Goal: Task Accomplishment & Management: Manage account settings

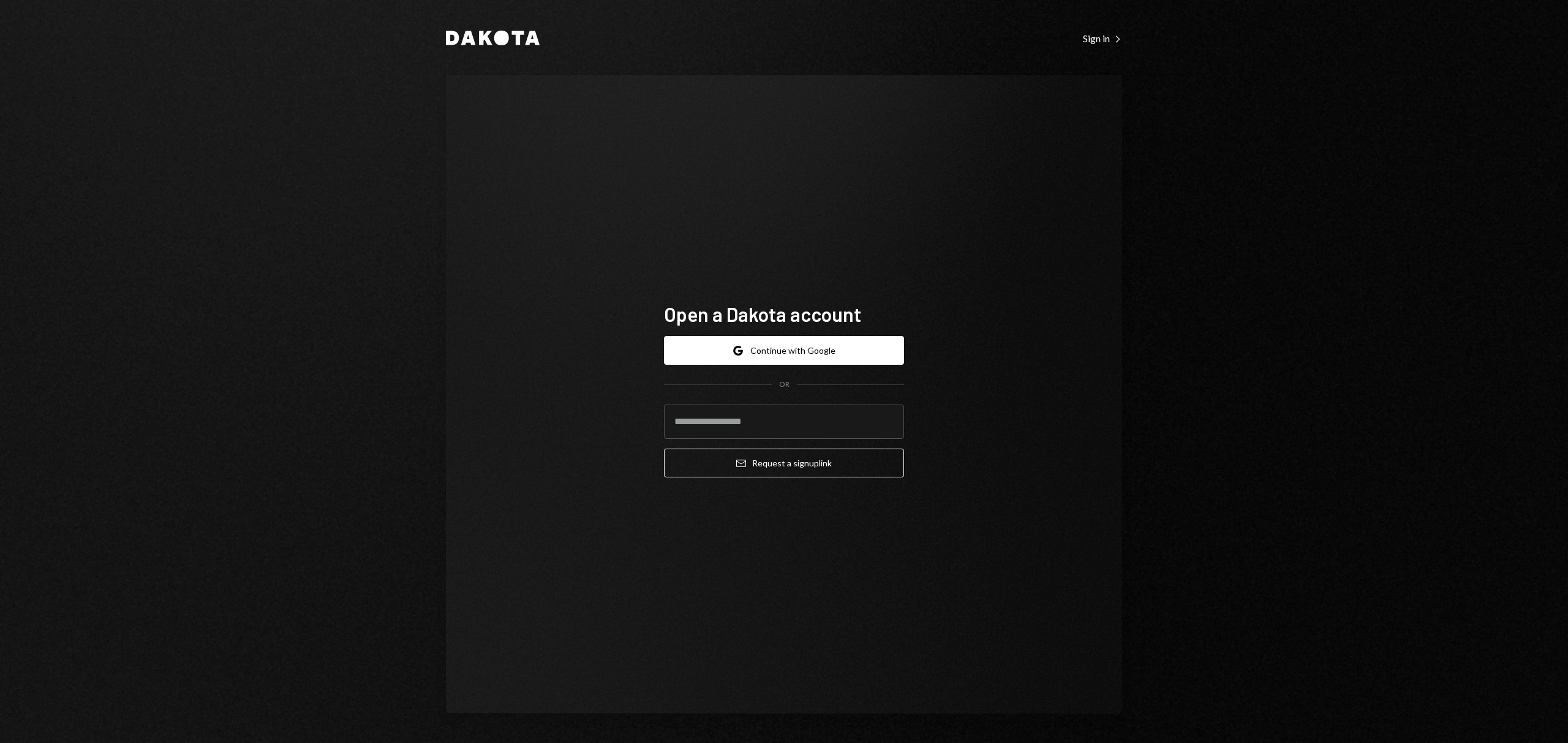
click at [780, 331] on div "Google Continue with Google OR Email Request a sign up link" at bounding box center [784, 407] width 240 height 161
click at [779, 352] on button "Google Continue with Google" at bounding box center [784, 350] width 240 height 28
click at [854, 344] on button "Google Continue with Google" at bounding box center [784, 350] width 240 height 28
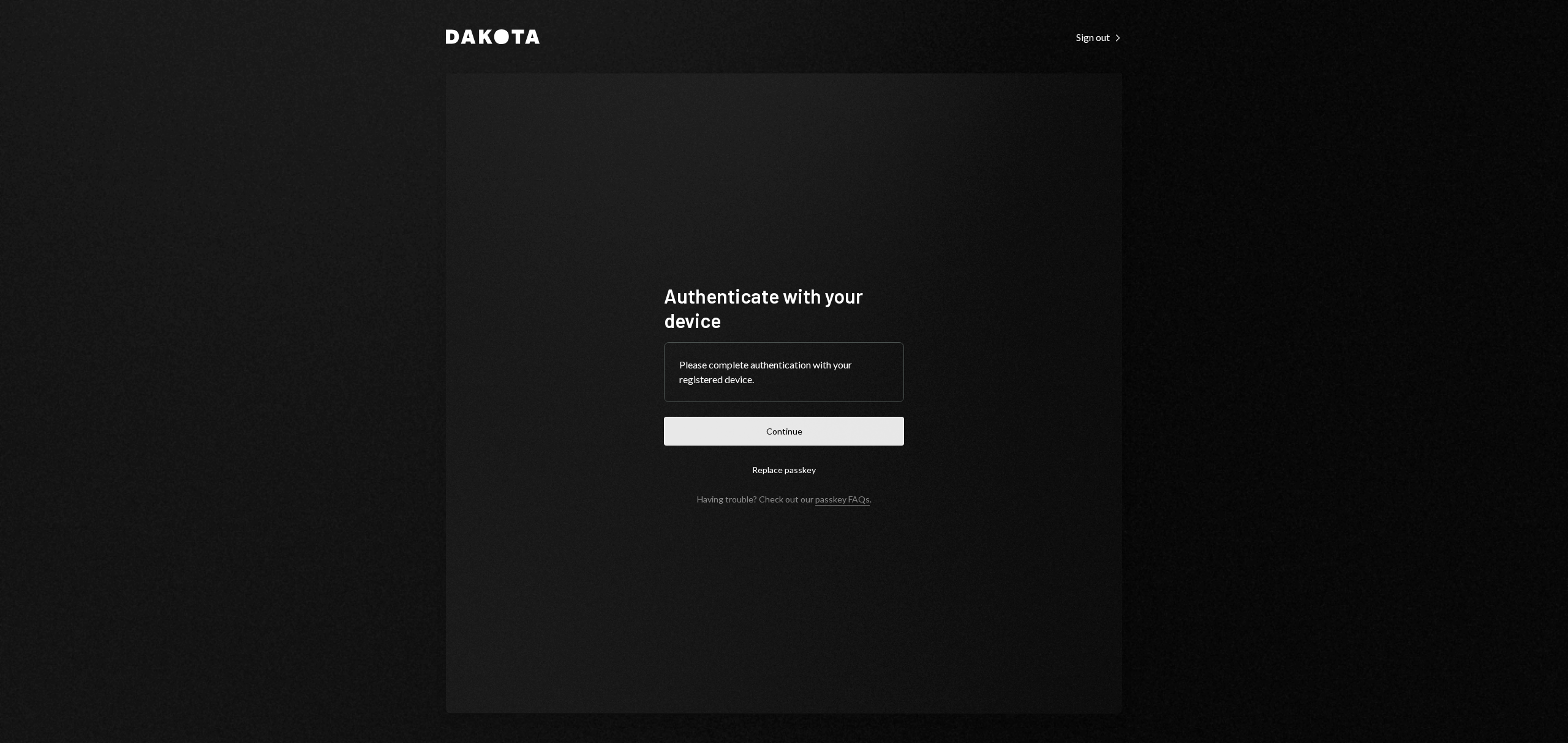
click at [755, 436] on button "Continue" at bounding box center [784, 431] width 240 height 28
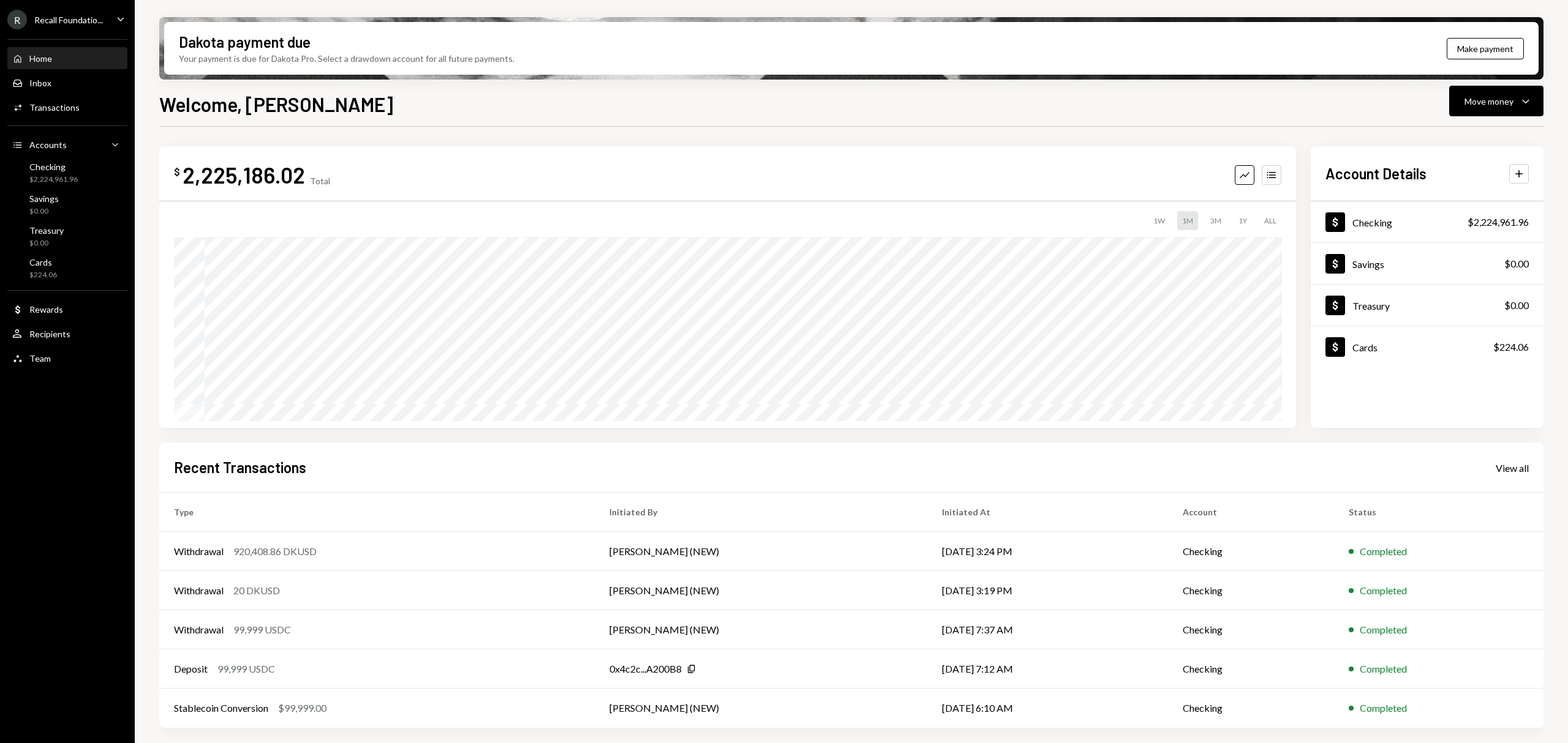
click at [89, 18] on div "Recall Foundatio..." at bounding box center [68, 19] width 69 height 10
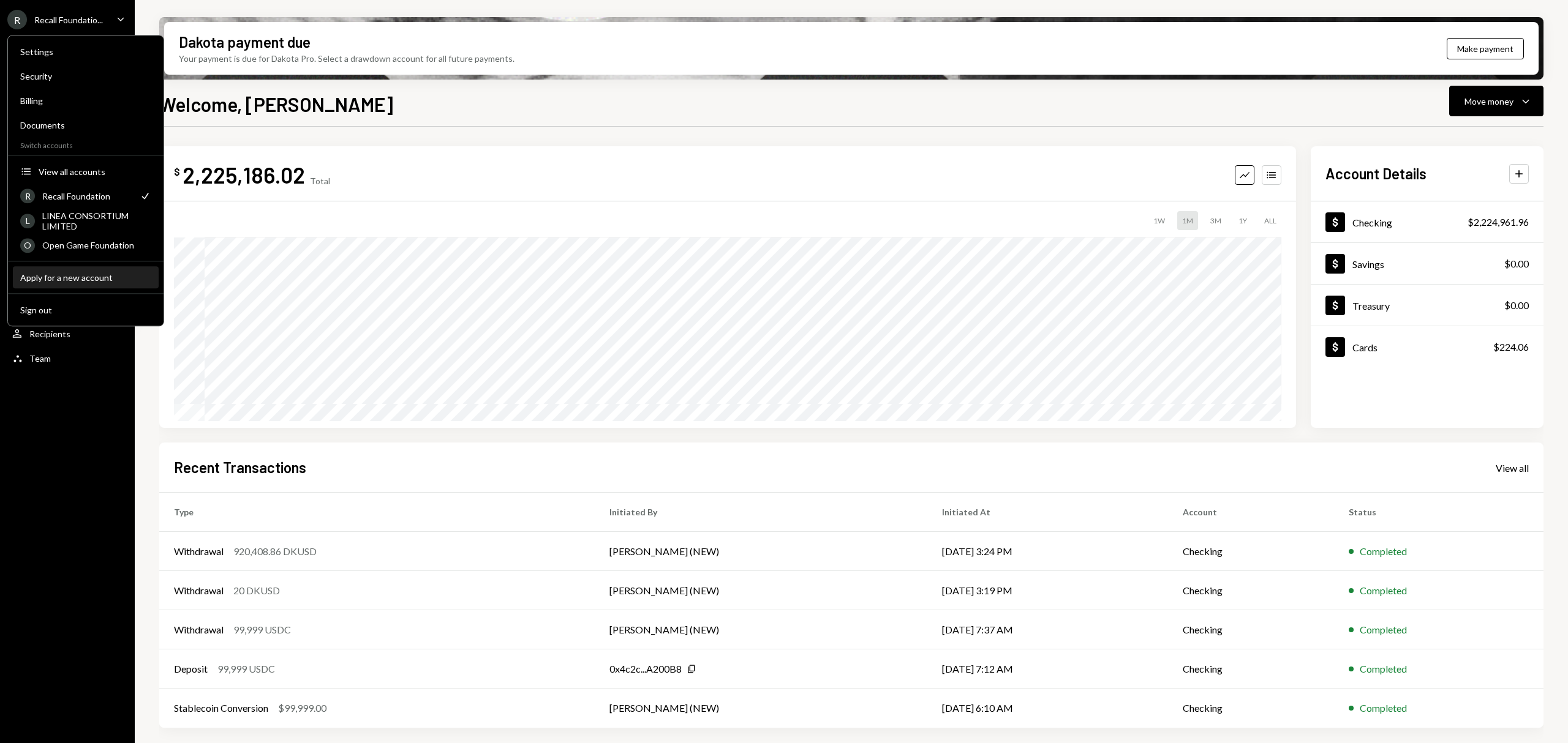
click at [88, 275] on div "Apply for a new account" at bounding box center [85, 277] width 131 height 10
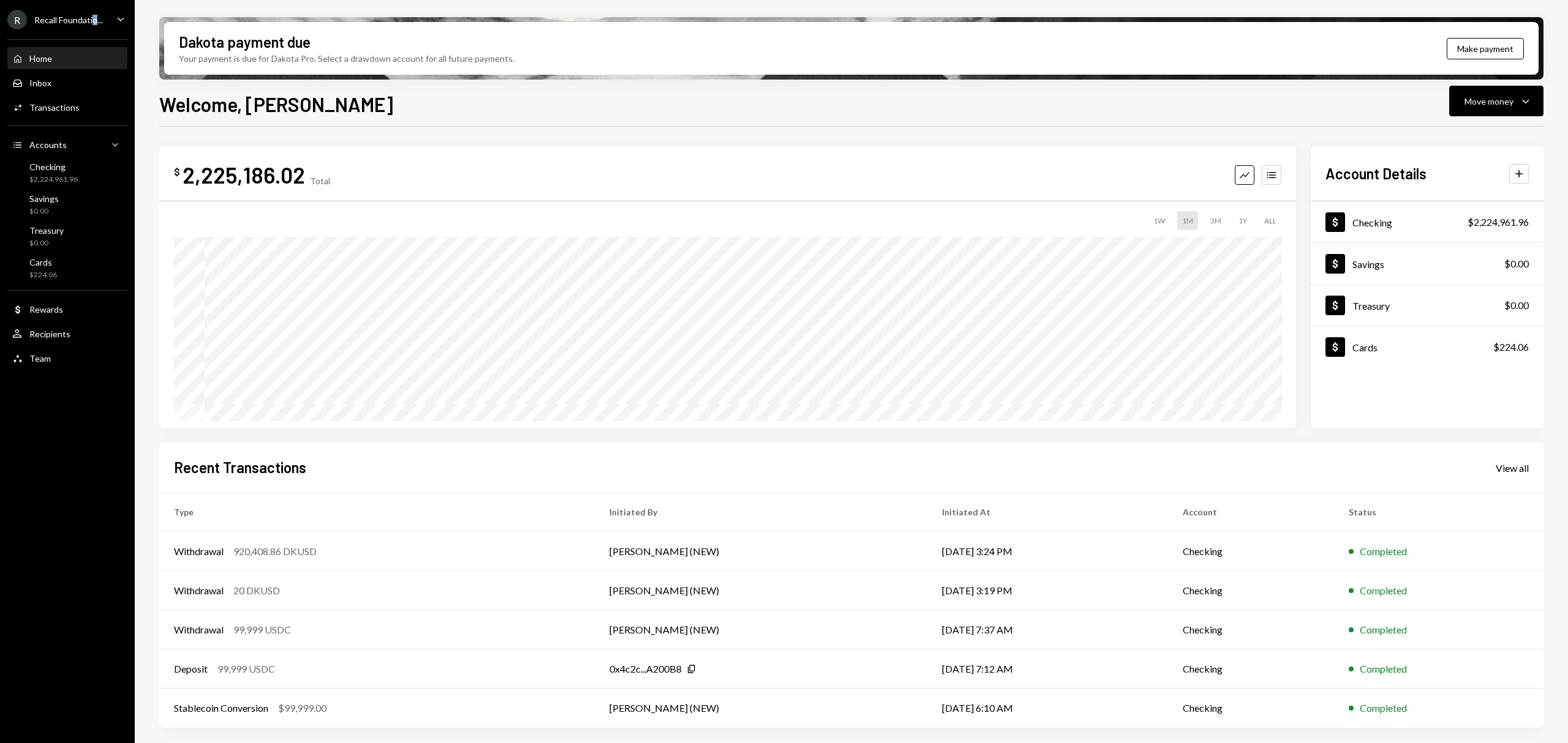
click at [94, 6] on ul "R Recall Foundatio... Caret Down Home Home Inbox Inbox Activities Transactions …" at bounding box center [67, 186] width 135 height 372
click at [101, 19] on div "Recall Foundatio..." at bounding box center [68, 19] width 69 height 10
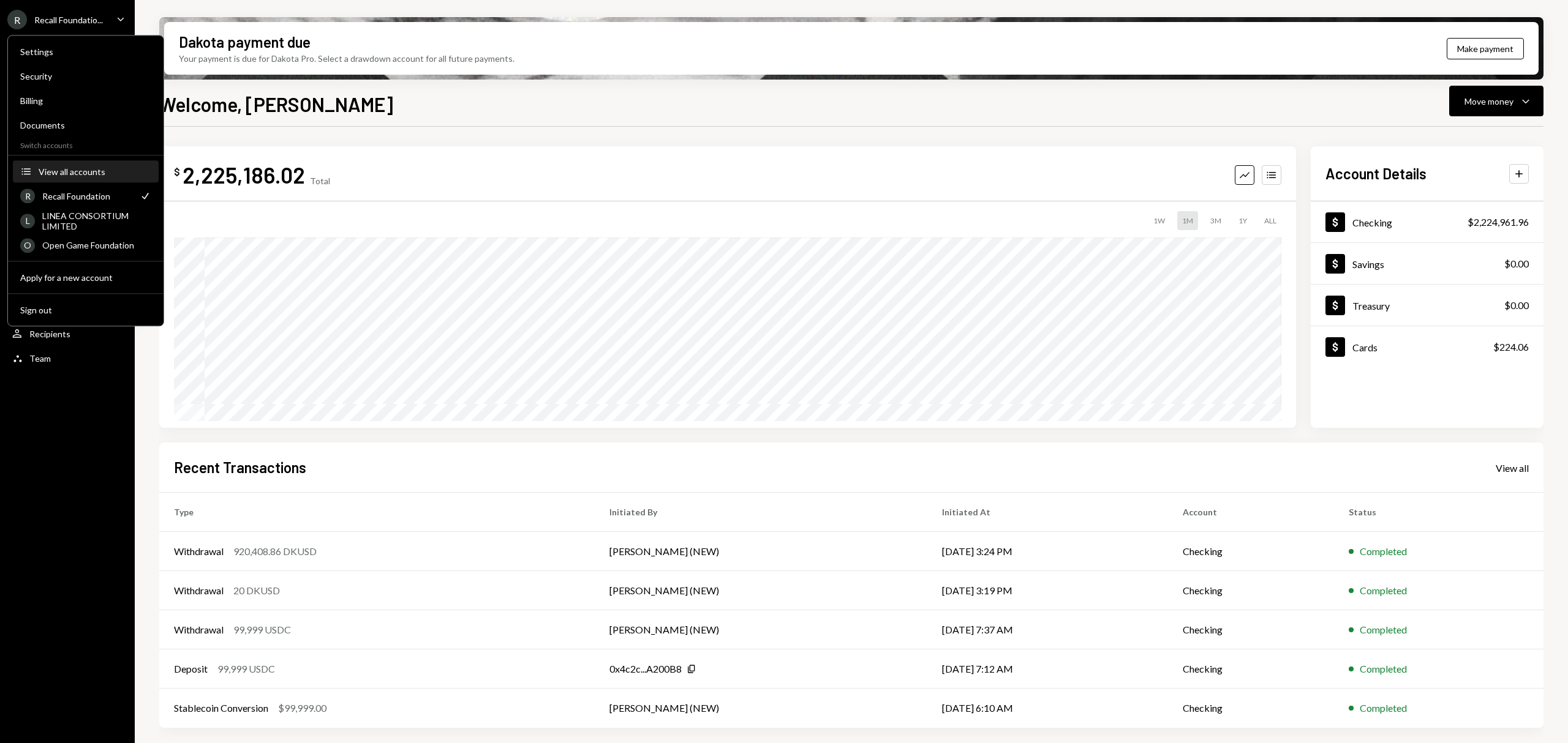
click at [121, 164] on button "Accounts View all accounts" at bounding box center [86, 172] width 146 height 22
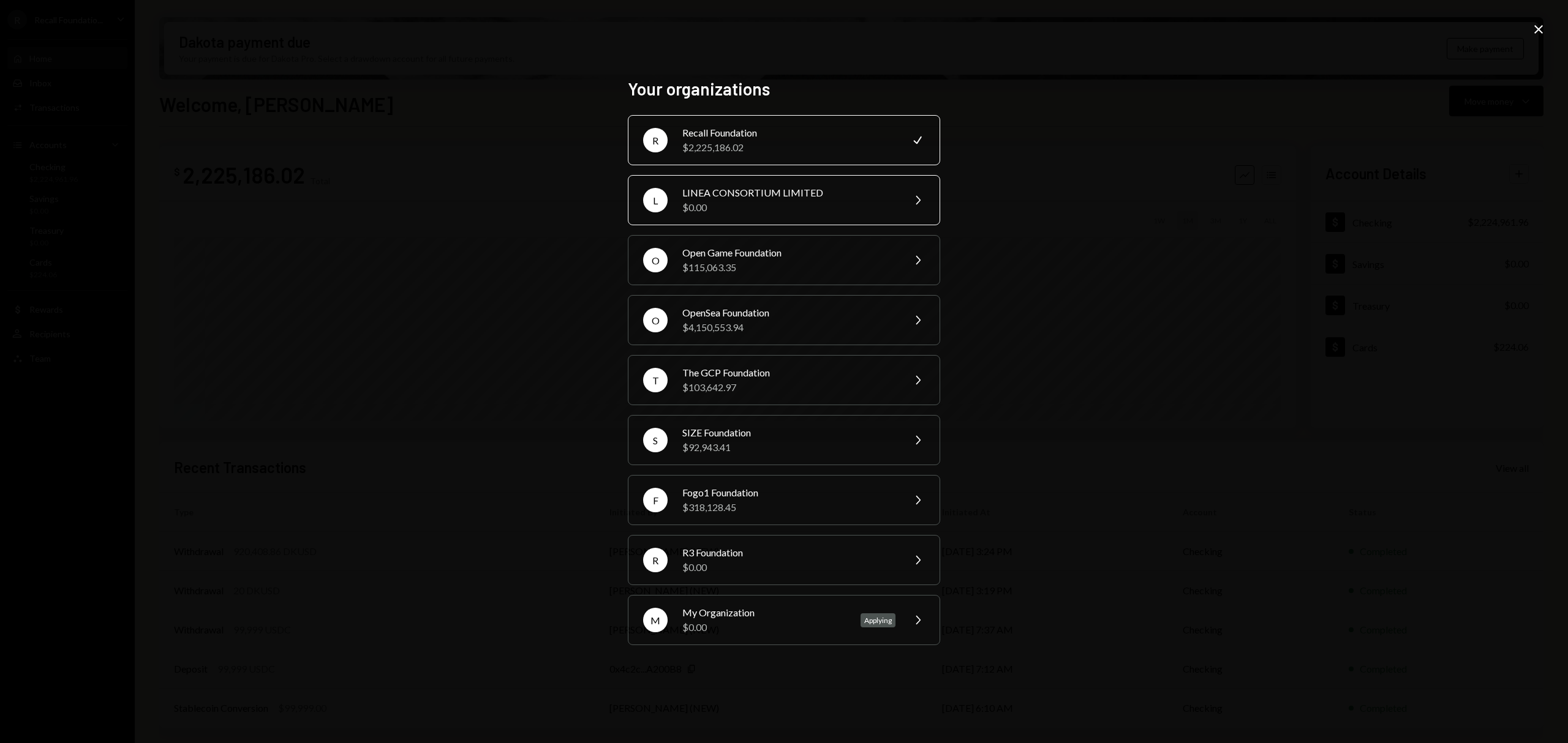
click at [809, 207] on div "$0.00" at bounding box center [789, 207] width 213 height 15
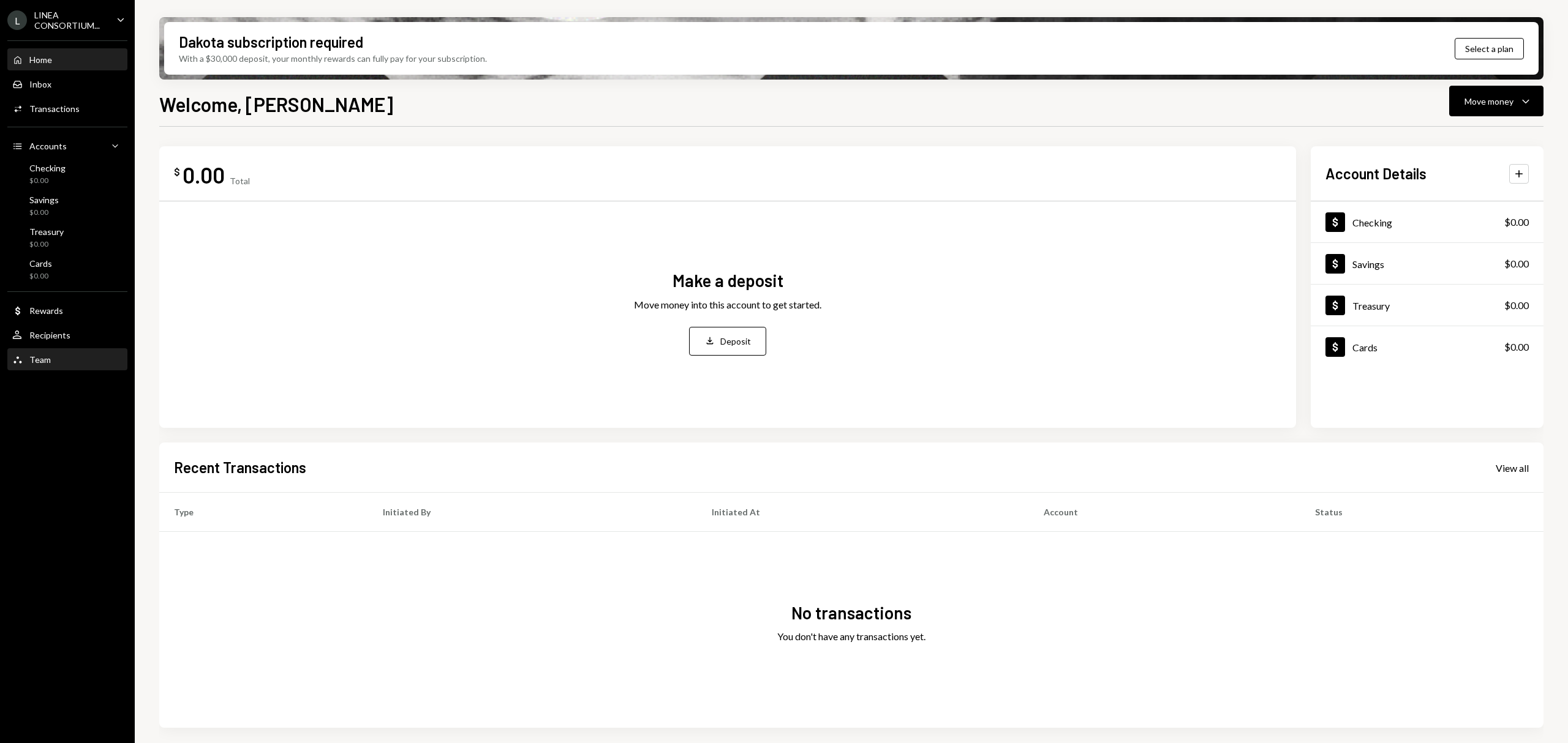
click at [59, 356] on div "Team Team" at bounding box center [67, 360] width 110 height 11
